Goal: Task Accomplishment & Management: Manage account settings

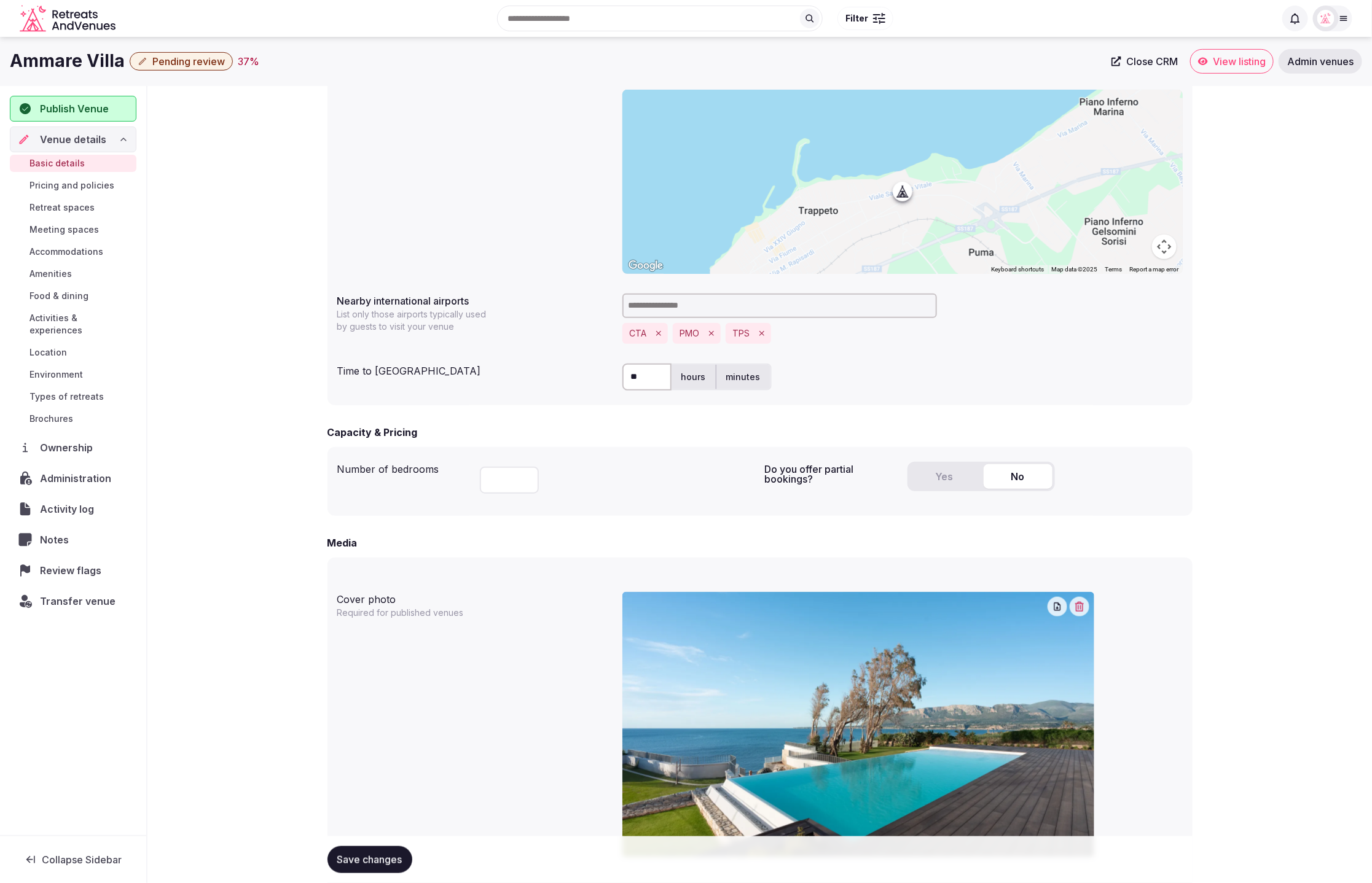
scroll to position [430, 0]
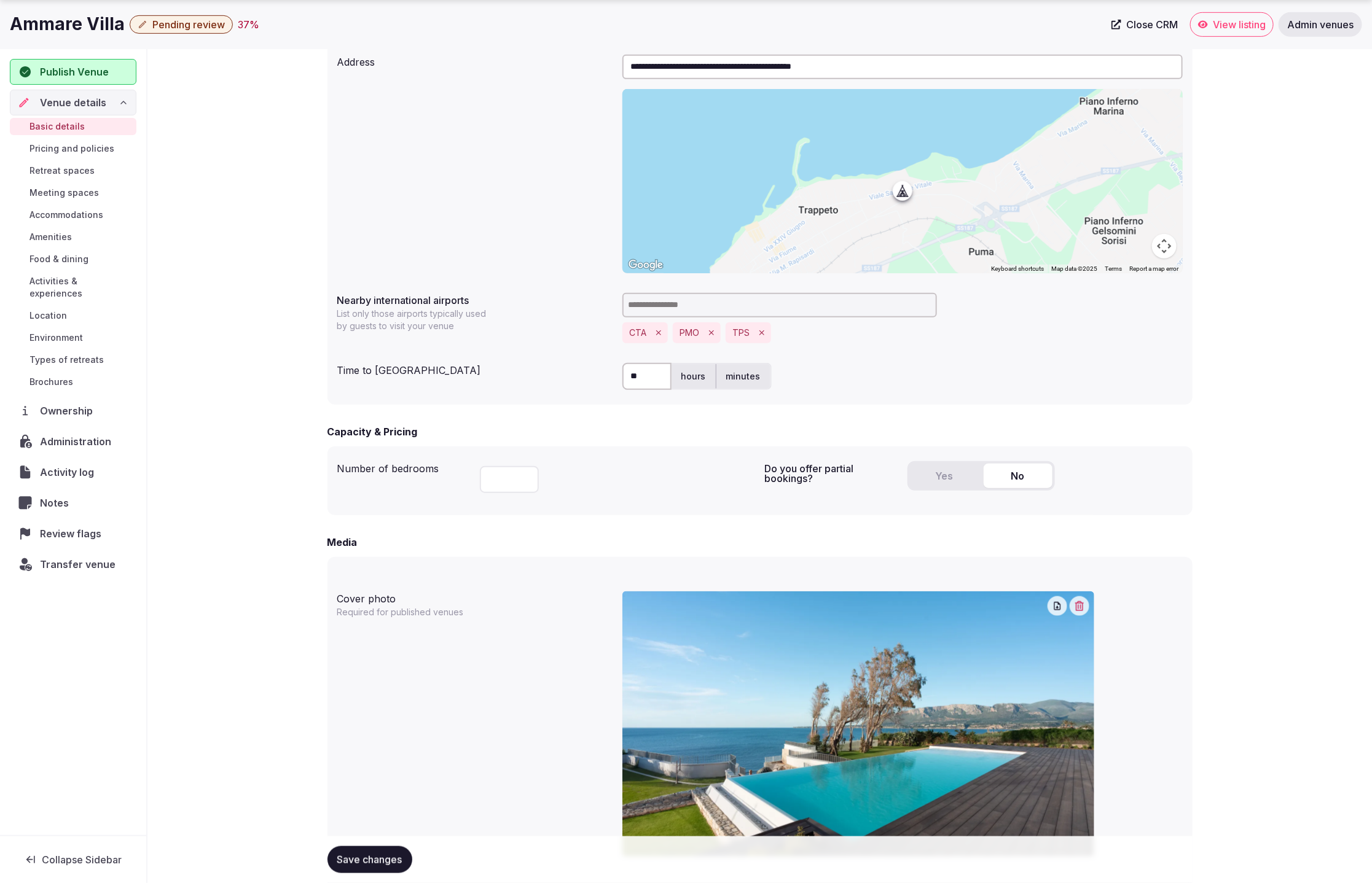
click at [94, 146] on span "Pricing and policies" at bounding box center [72, 148] width 85 height 12
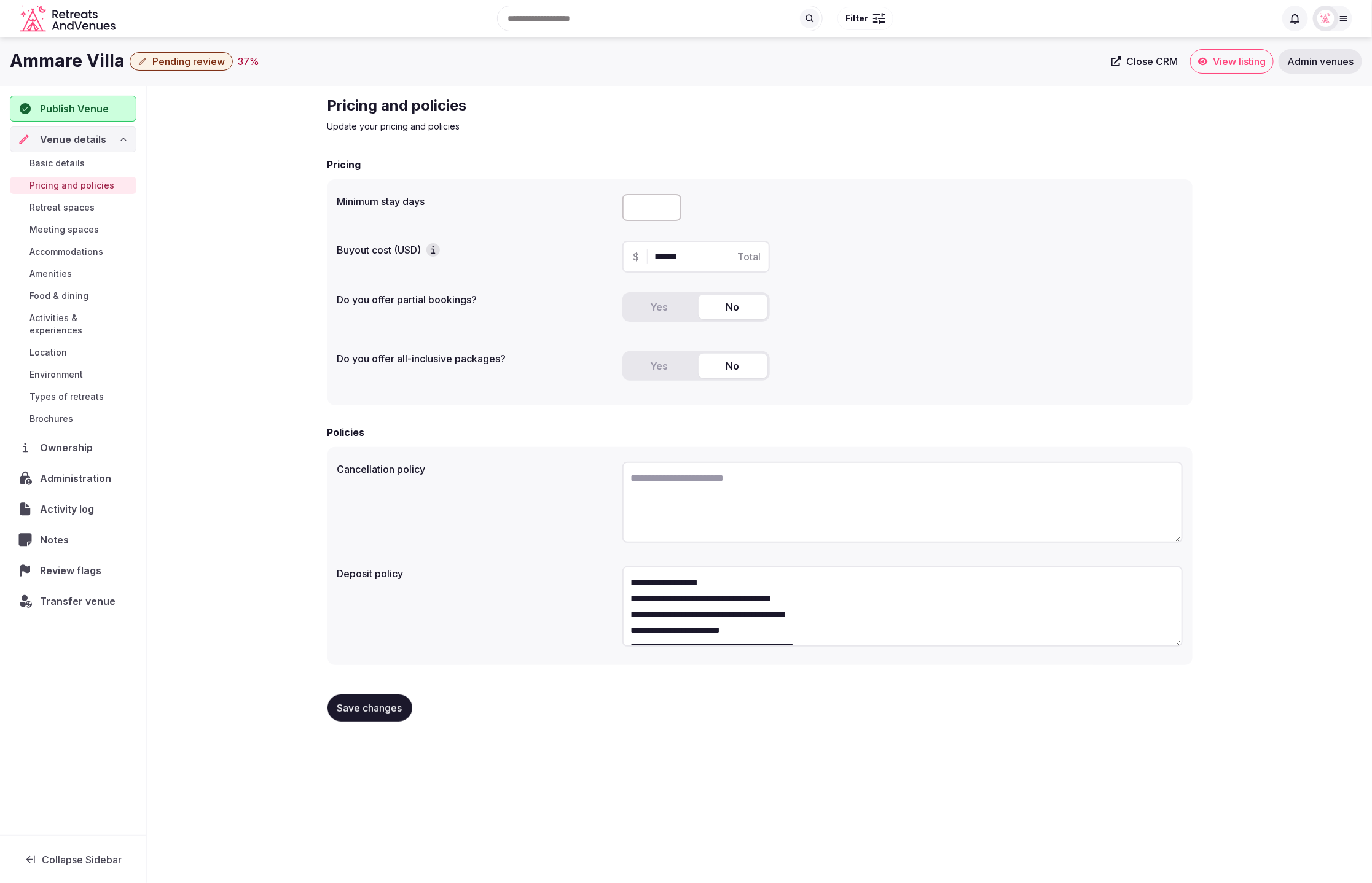
click at [199, 483] on div "**********" at bounding box center [760, 413] width 1225 height 655
click at [91, 157] on link "Basic details" at bounding box center [73, 164] width 126 height 17
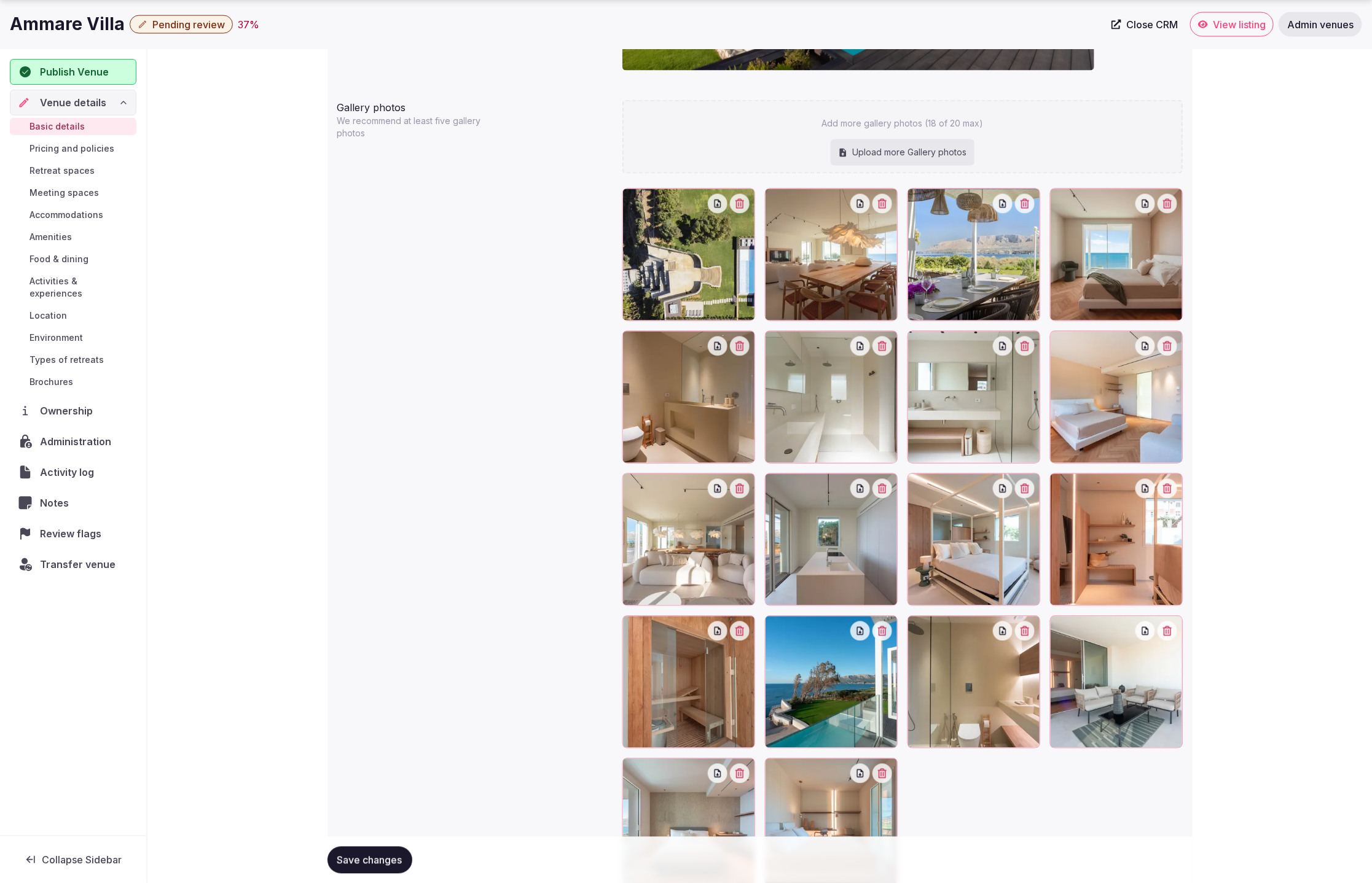
scroll to position [1314, 0]
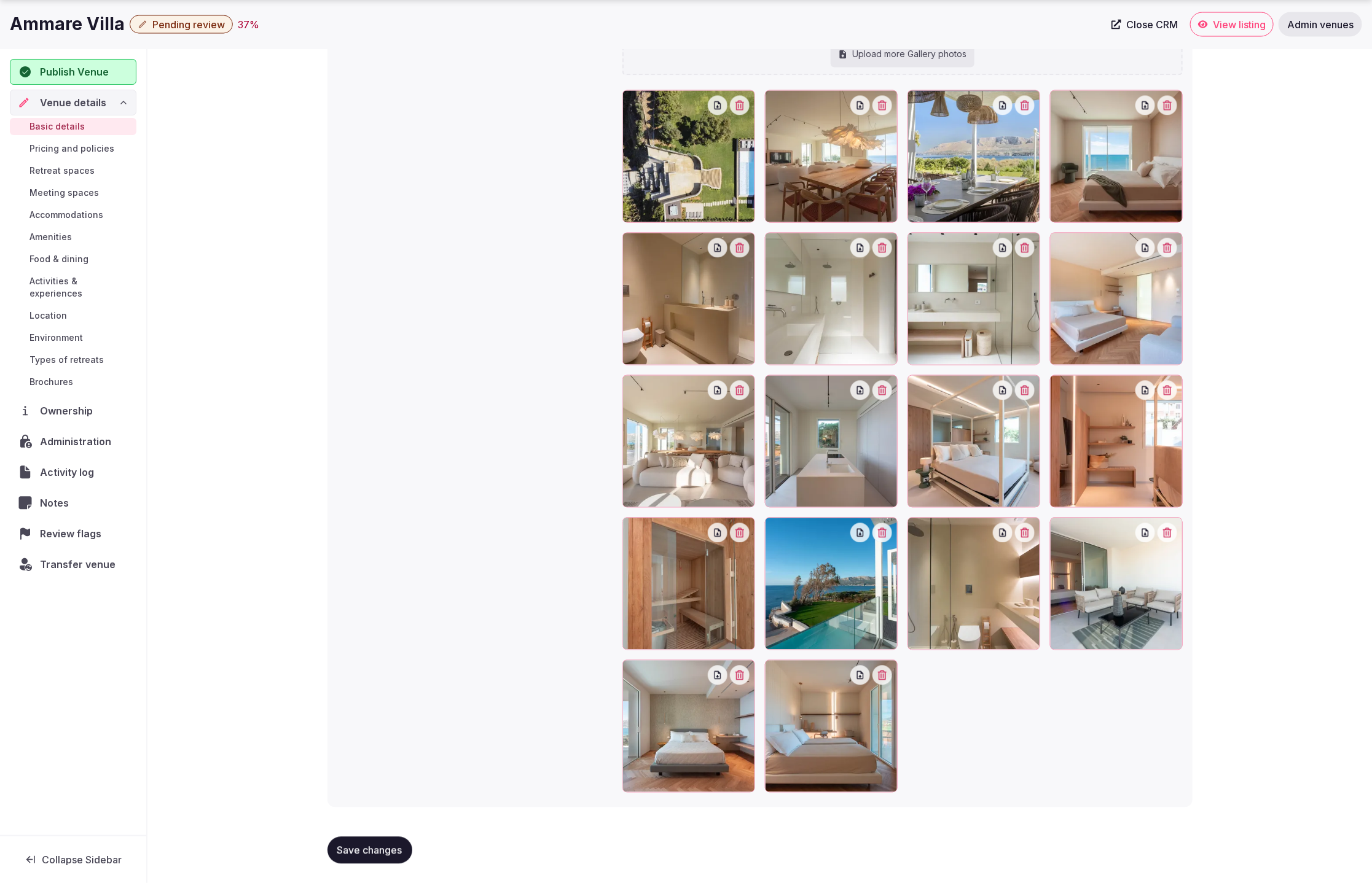
click at [193, 24] on span "Pending review" at bounding box center [188, 25] width 73 height 12
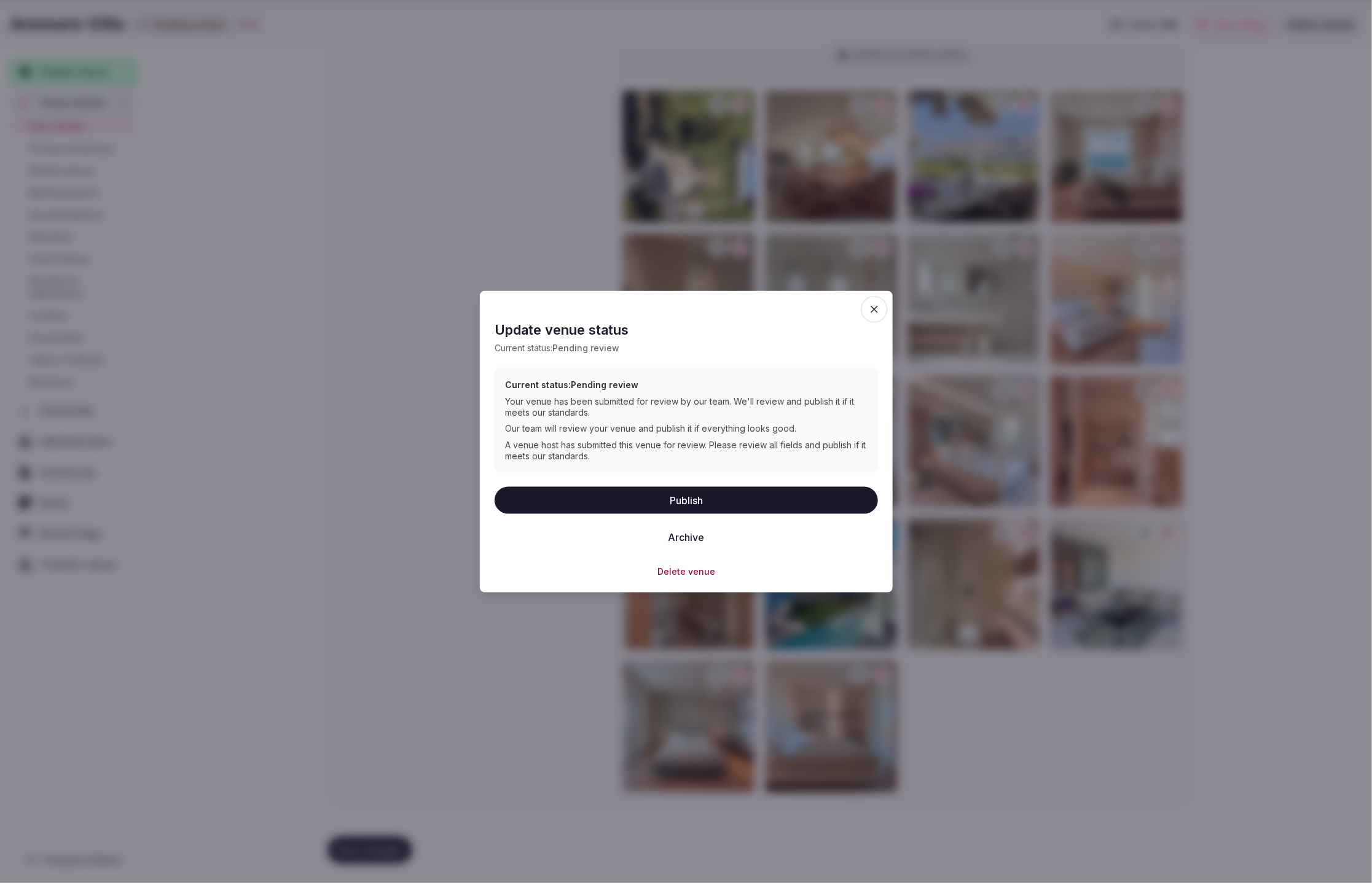
click at [760, 502] on button "Publish" at bounding box center [686, 500] width 384 height 27
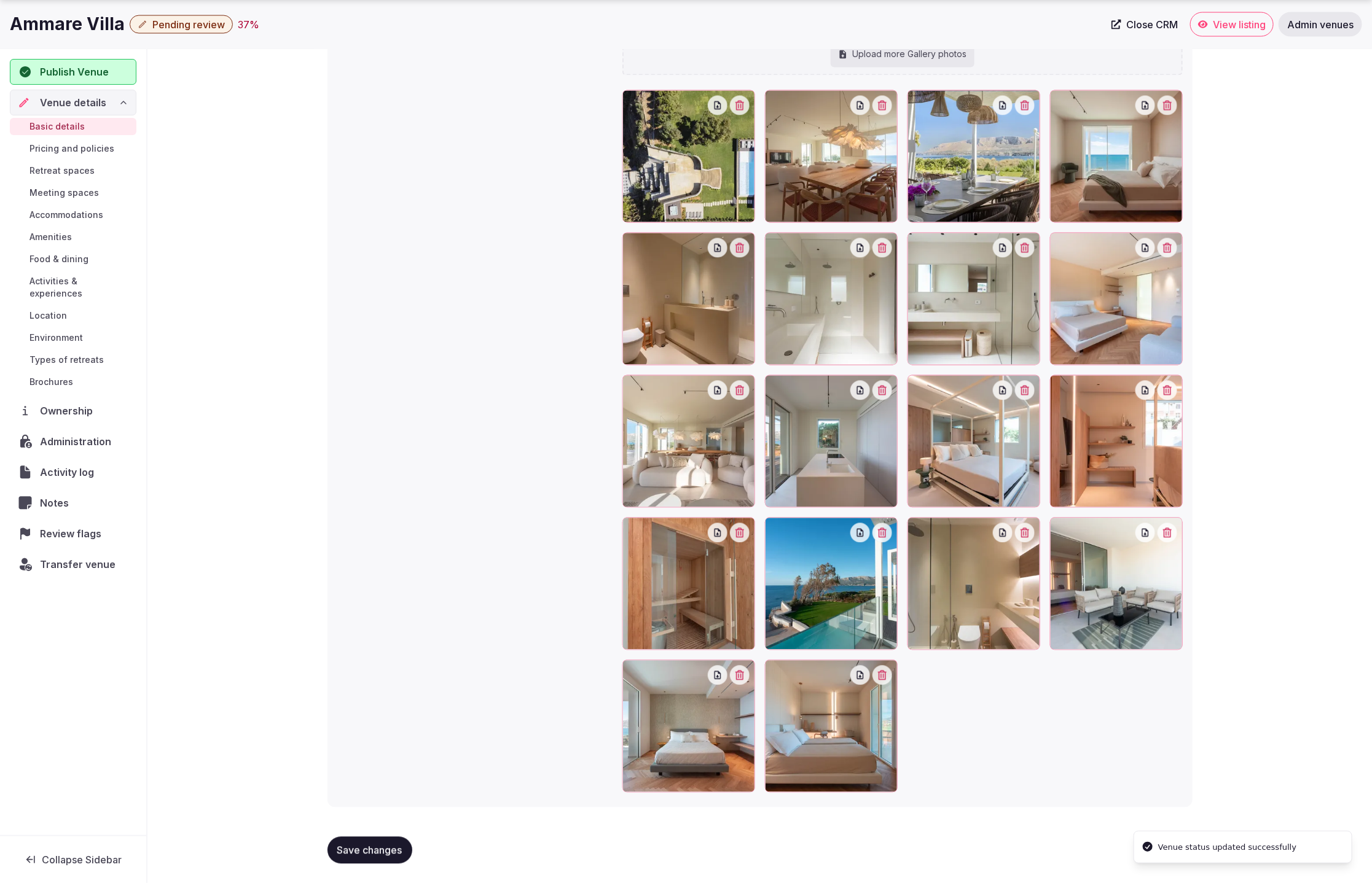
click at [374, 168] on div "Gallery photos We recommend at least five gallery photos Add more gallery photo…" at bounding box center [760, 397] width 845 height 801
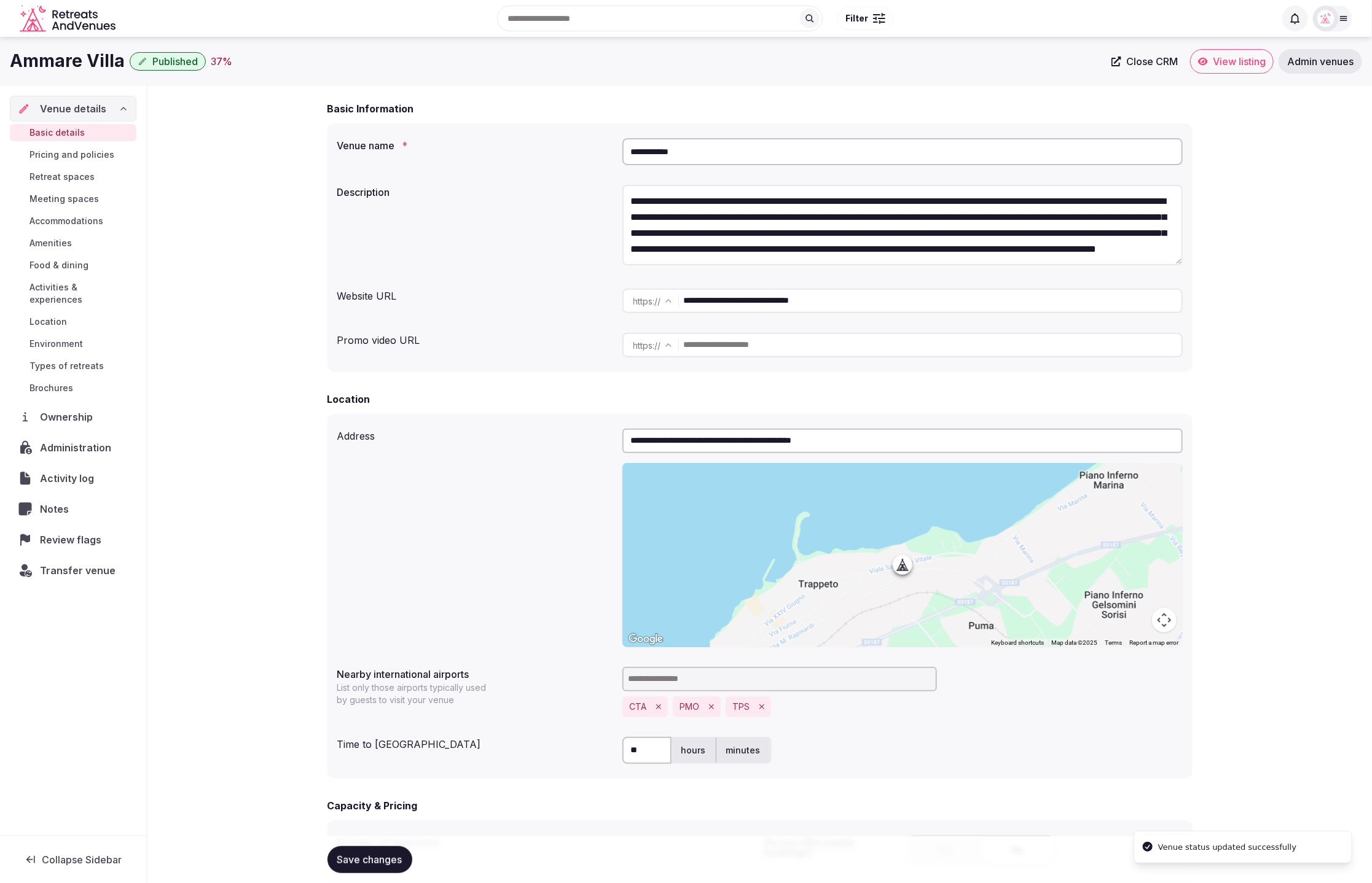
scroll to position [0, 0]
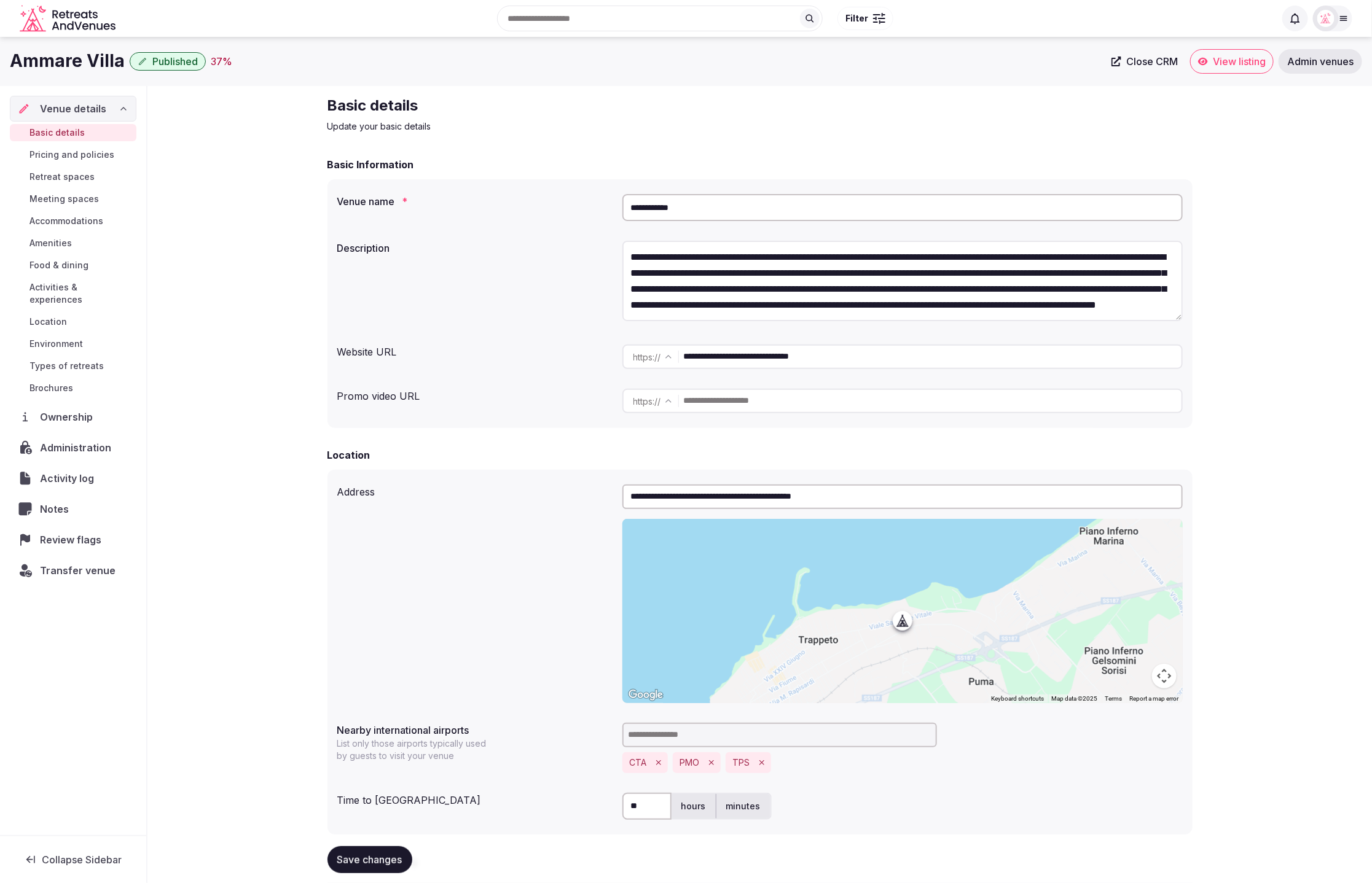
click at [736, 126] on p "Update your basic details" at bounding box center [534, 126] width 413 height 12
click at [218, 65] on div "37 %" at bounding box center [221, 61] width 21 height 15
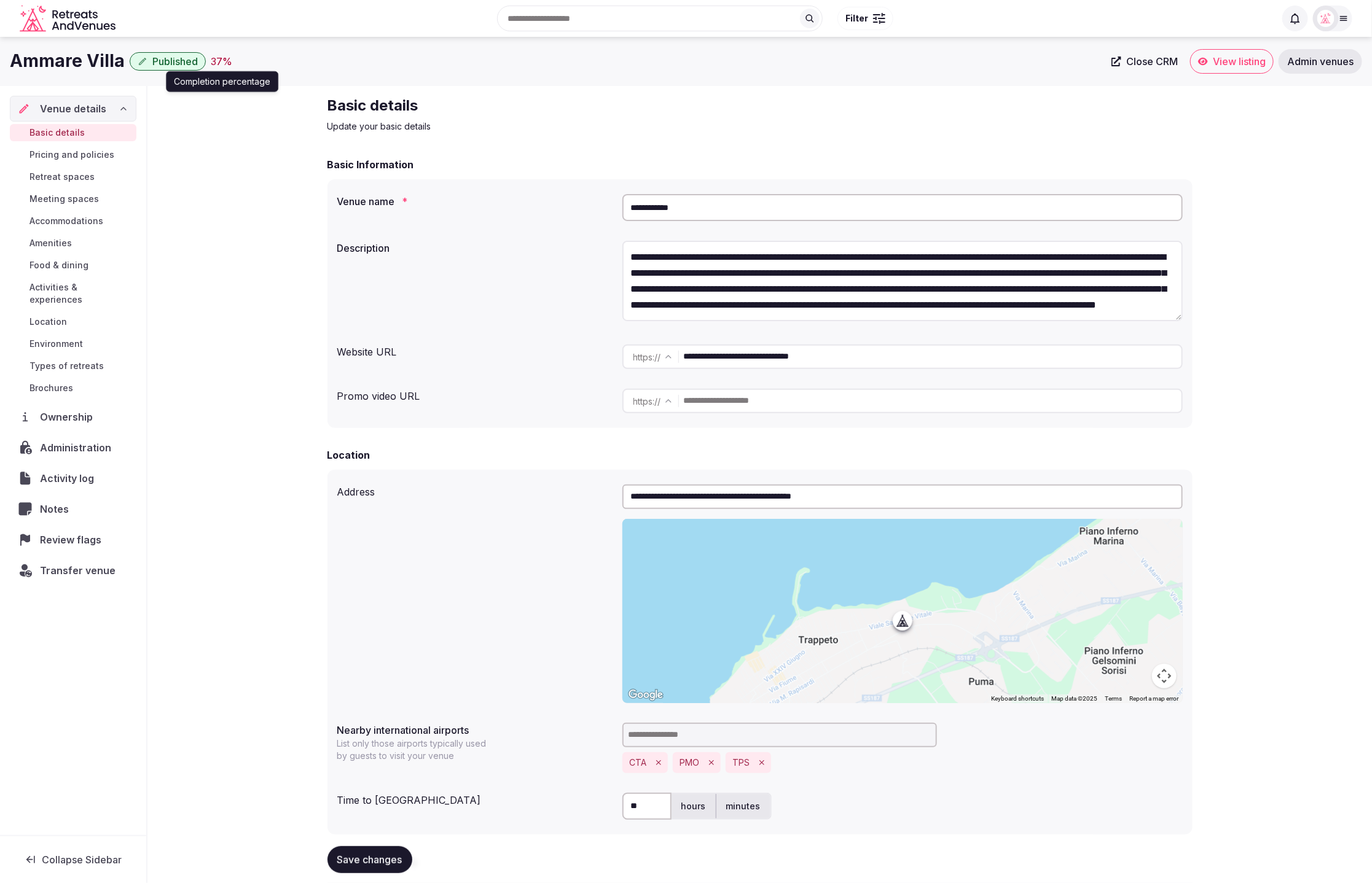
click at [214, 65] on div "37 %" at bounding box center [221, 61] width 21 height 15
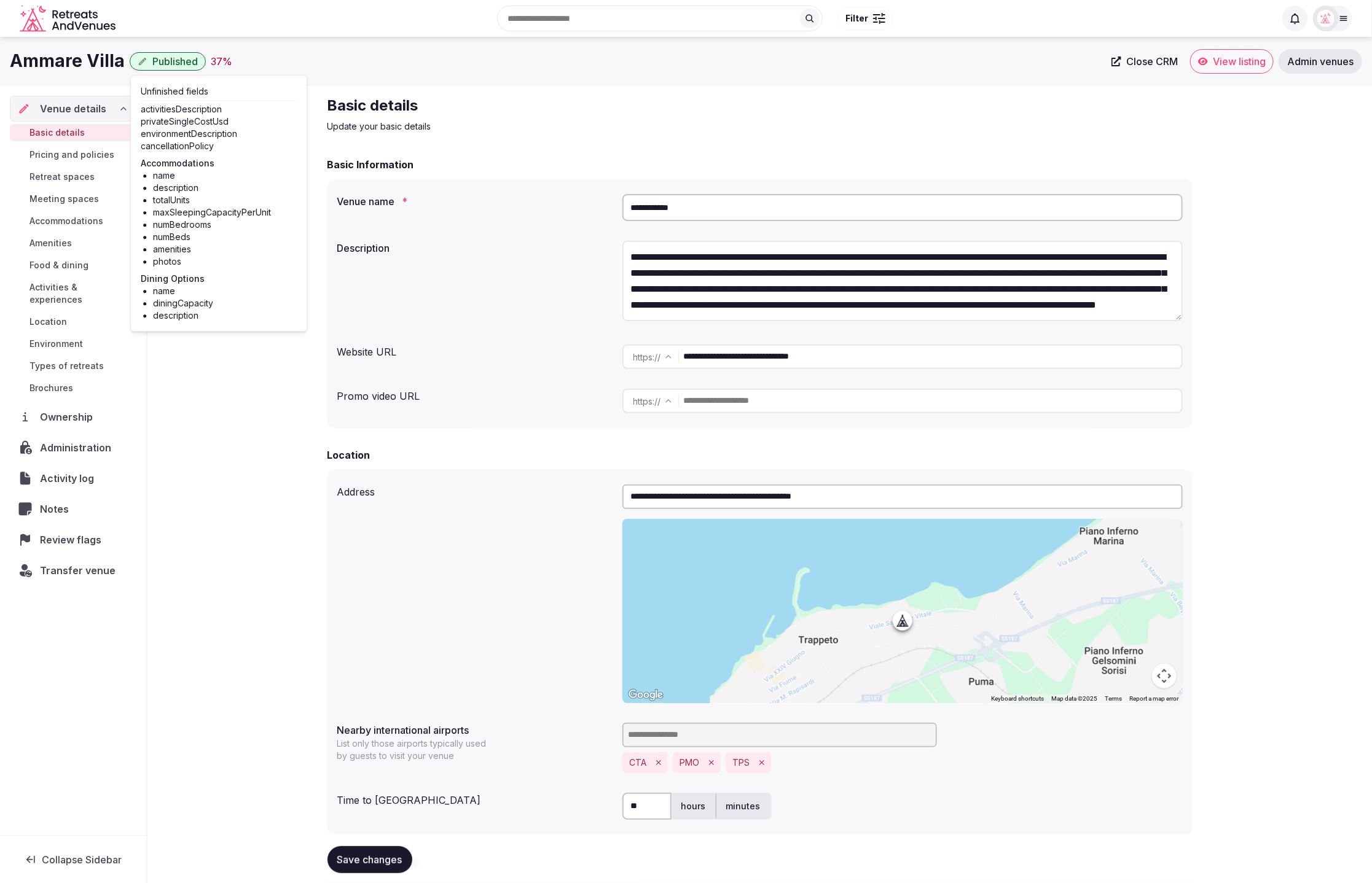
click at [561, 116] on div "Basic details Update your basic details" at bounding box center [534, 114] width 413 height 37
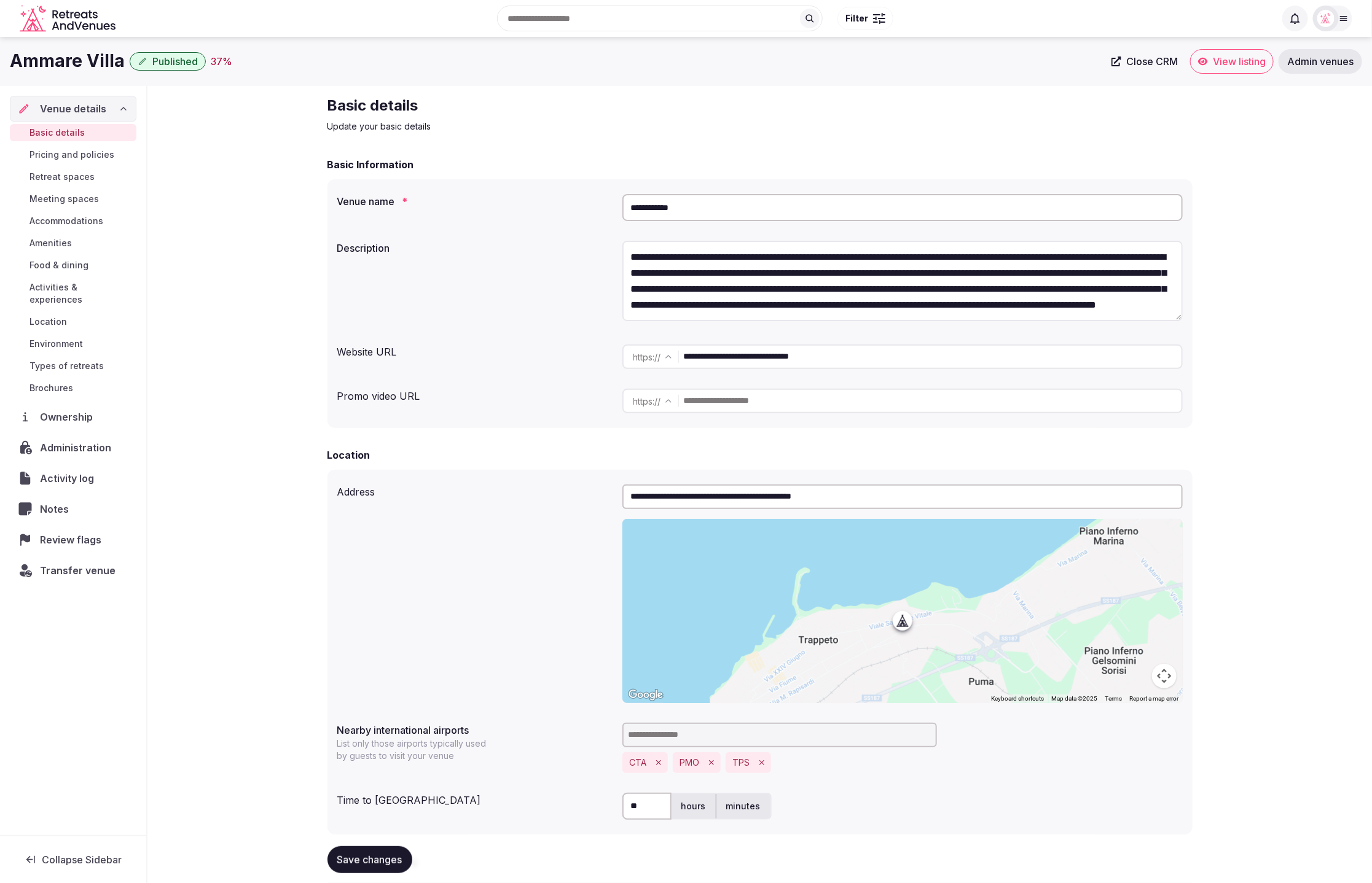
click at [63, 204] on span "Meeting spaces" at bounding box center [64, 199] width 70 height 12
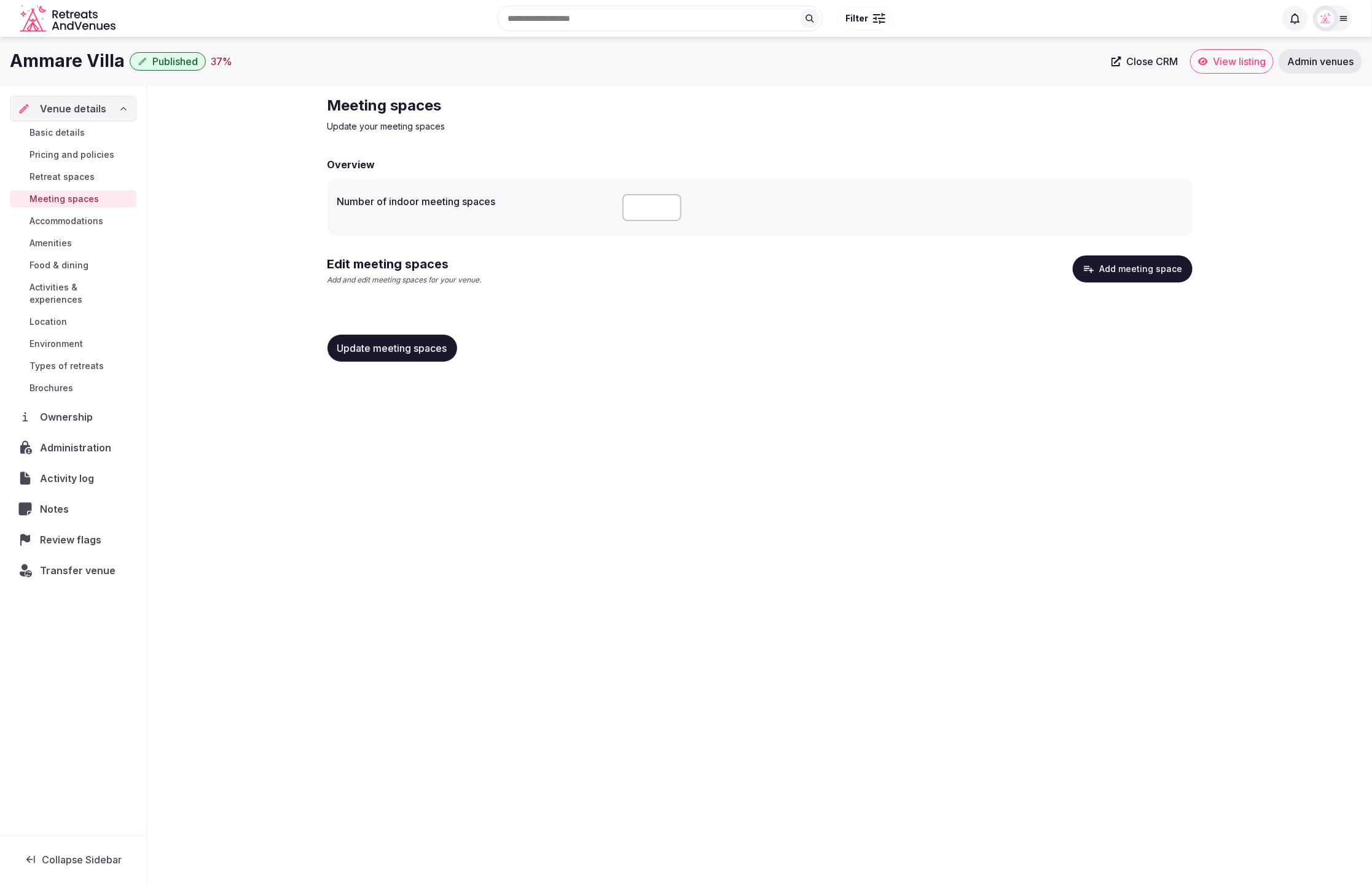
click at [67, 217] on span "Accommodations" at bounding box center [66, 221] width 74 height 12
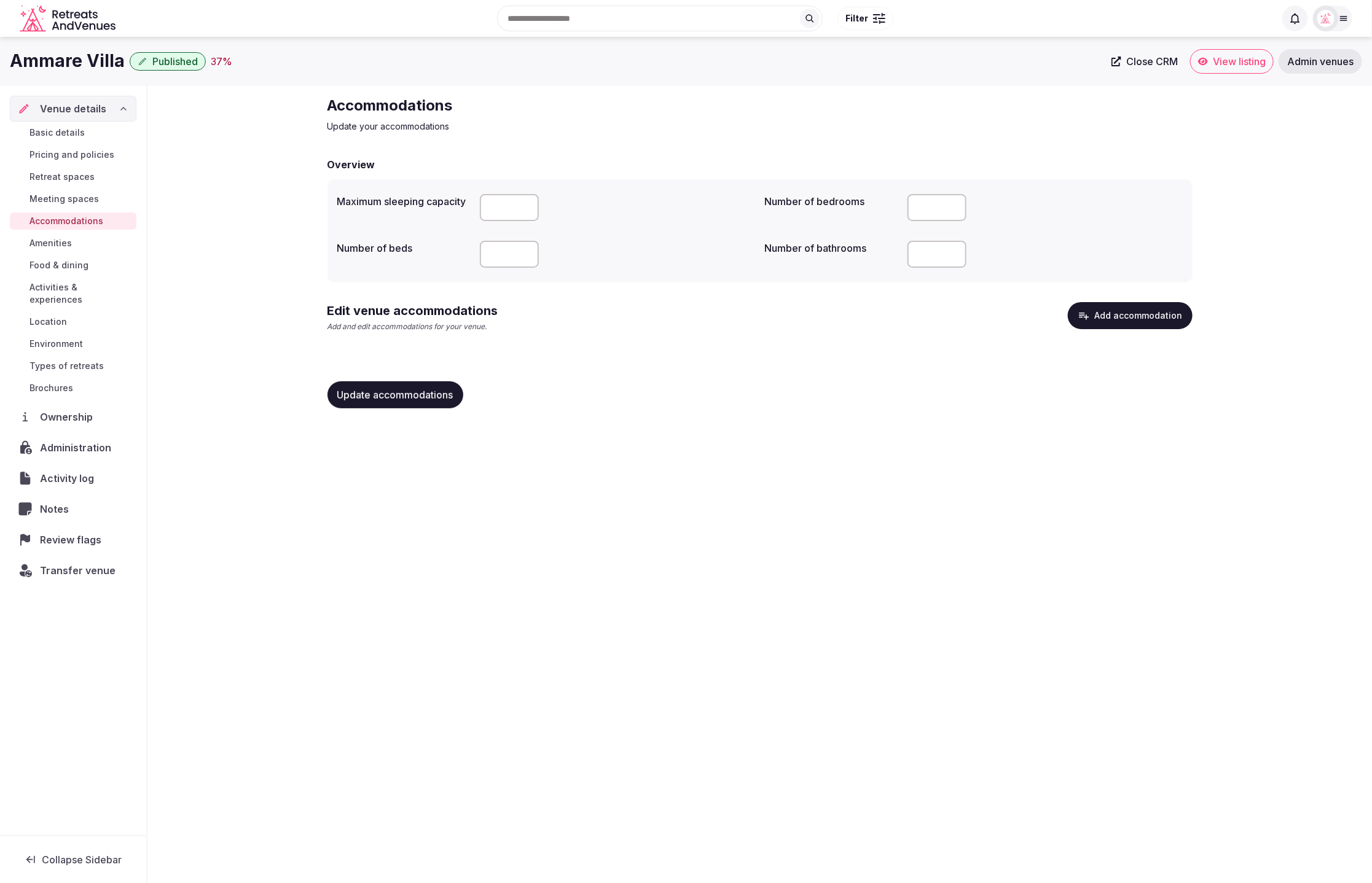
click at [187, 103] on div "Accommodations Update your accommodations Overview Maximum sleeping capacity **…" at bounding box center [760, 257] width 1225 height 342
